Goal: Download file/media

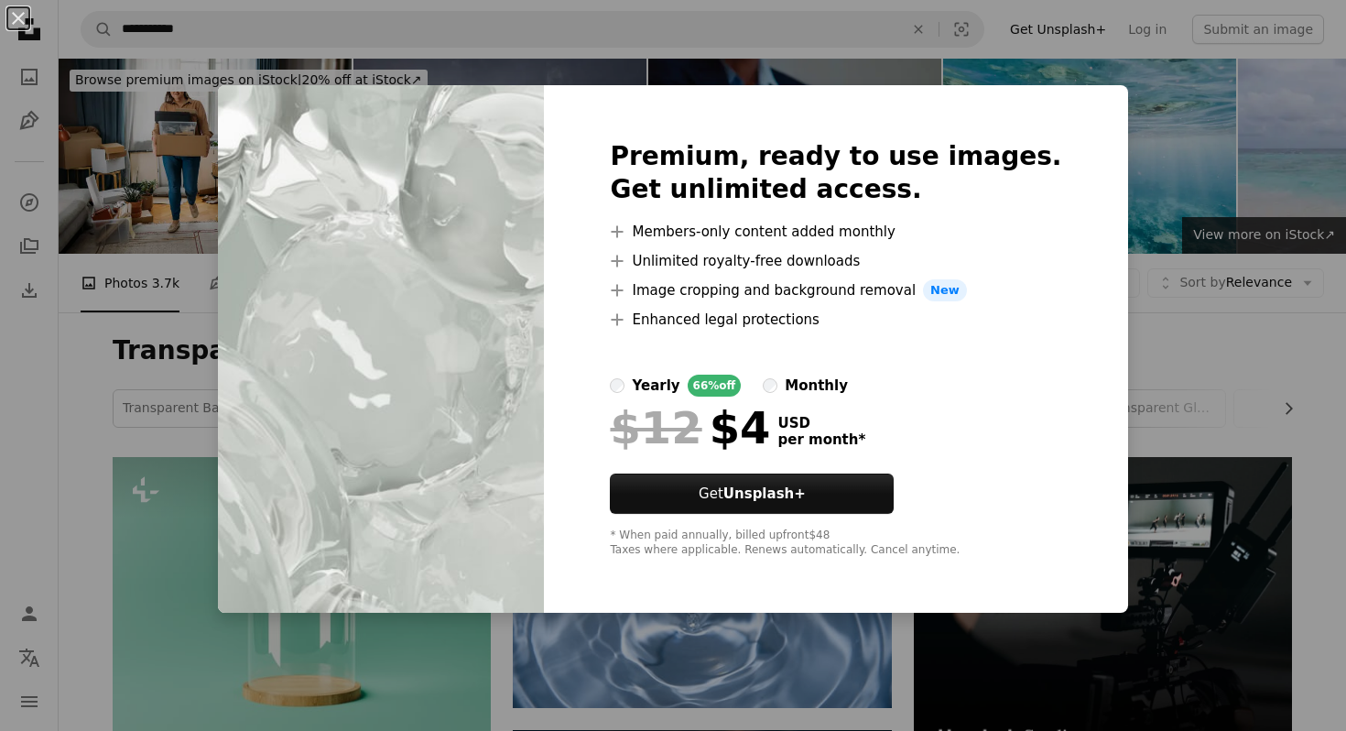
scroll to position [6987, 0]
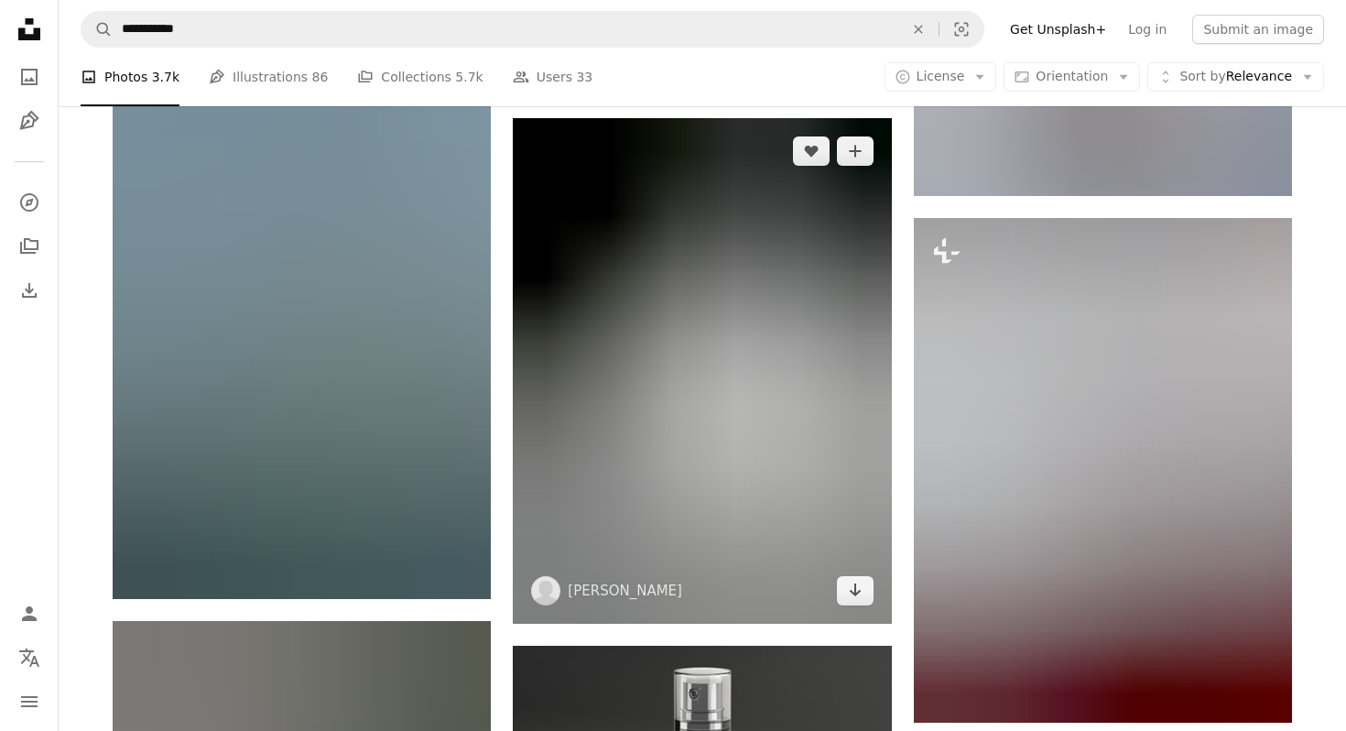
scroll to position [17256, 0]
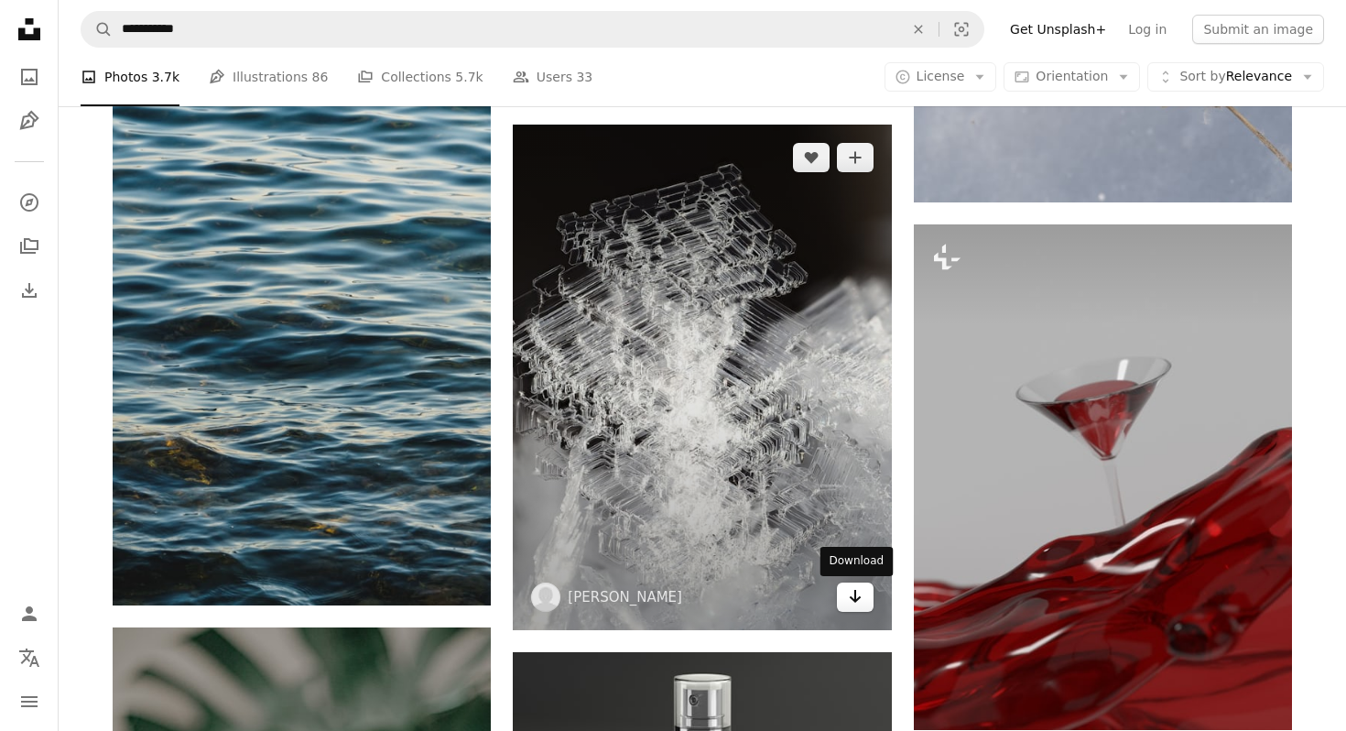
click at [849, 602] on icon "Arrow pointing down" at bounding box center [855, 596] width 15 height 22
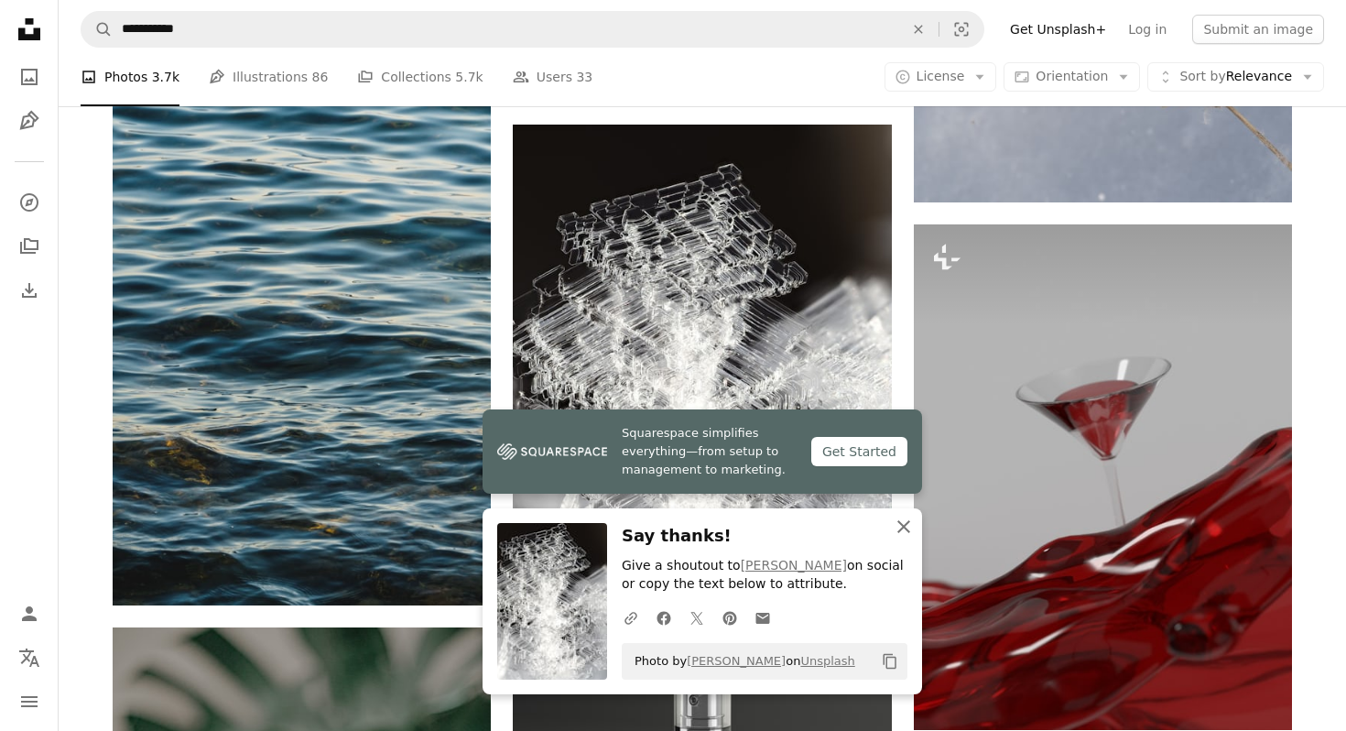
click at [912, 527] on icon "An X shape" at bounding box center [904, 527] width 22 height 22
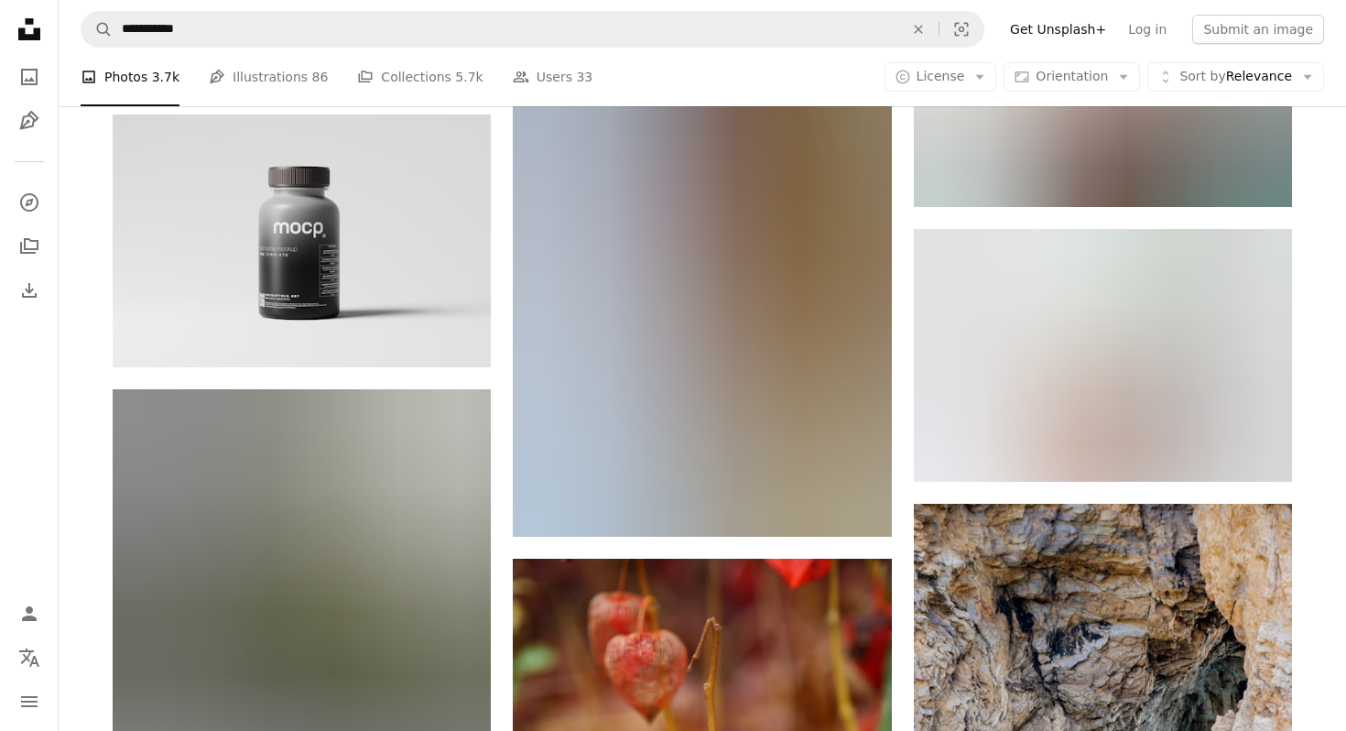
scroll to position [37682, 0]
